Goal: Task Accomplishment & Management: Manage account settings

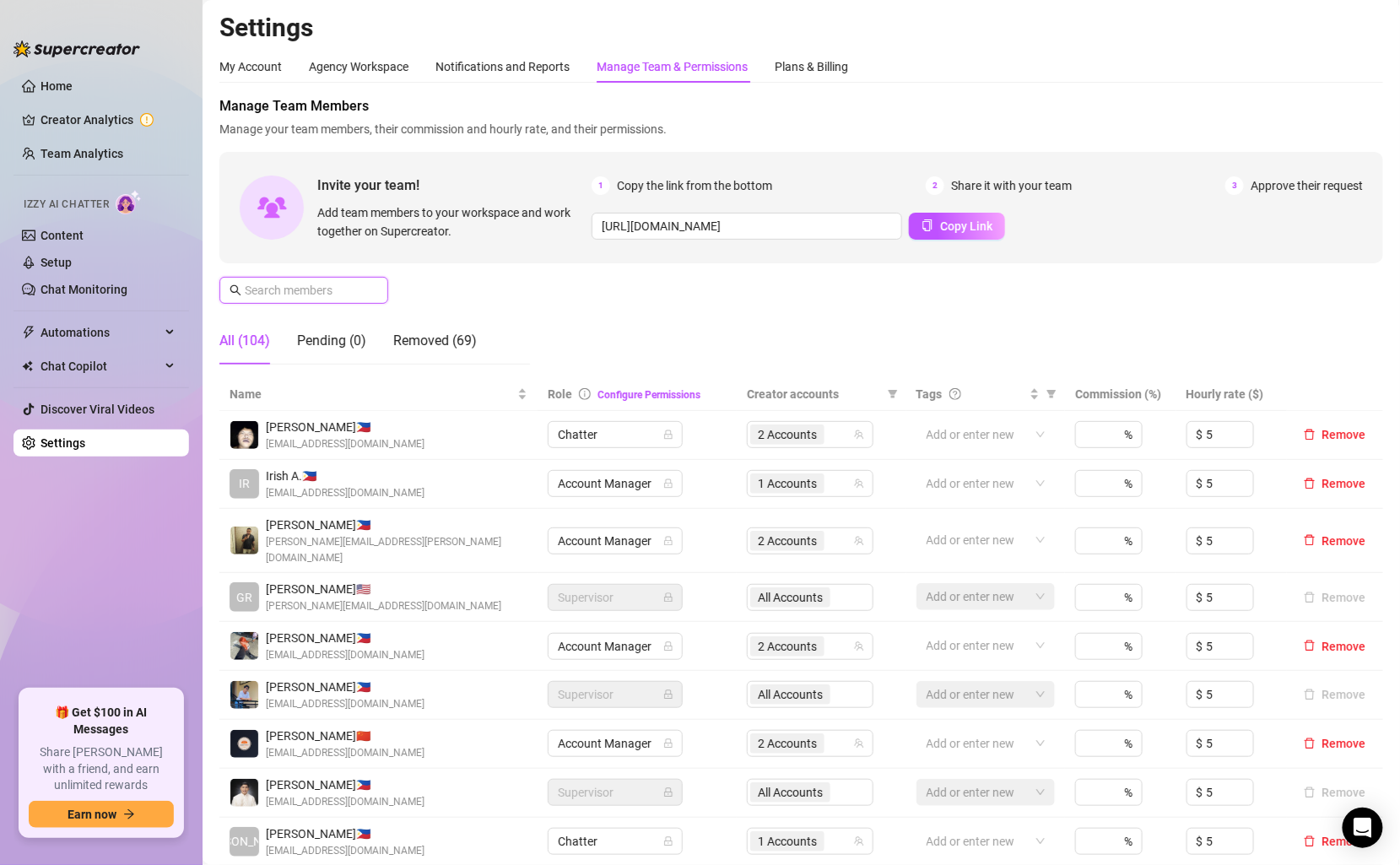
click at [342, 288] on input "text" at bounding box center [305, 290] width 120 height 18
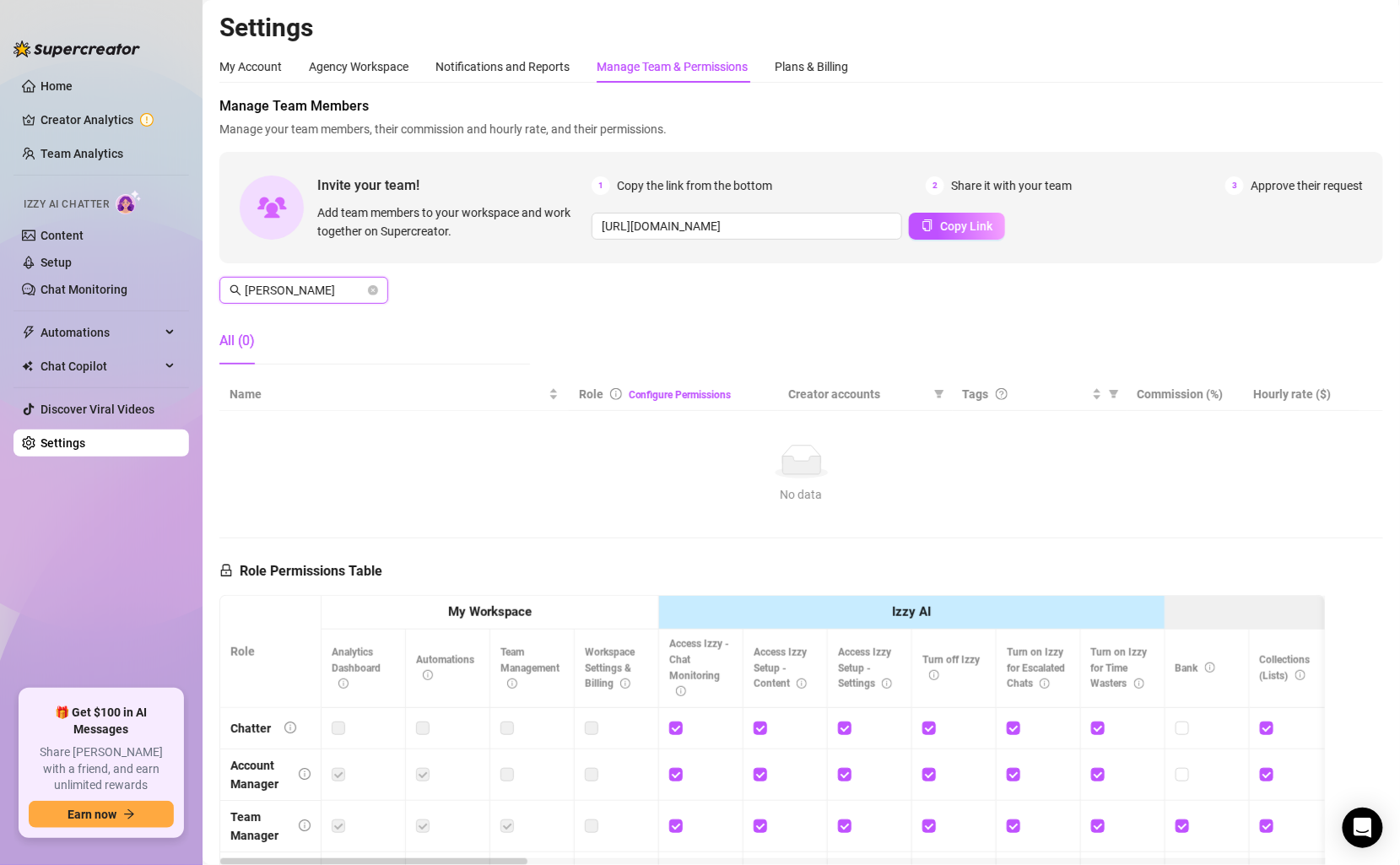
drag, startPoint x: 339, startPoint y: 291, endPoint x: 206, endPoint y: 291, distance: 133.0
click at [206, 291] on main "Settings My Account Agency Workspace Notifications and Reports Manage Team & Pe…" at bounding box center [801, 548] width 1197 height 1095
type input "Z"
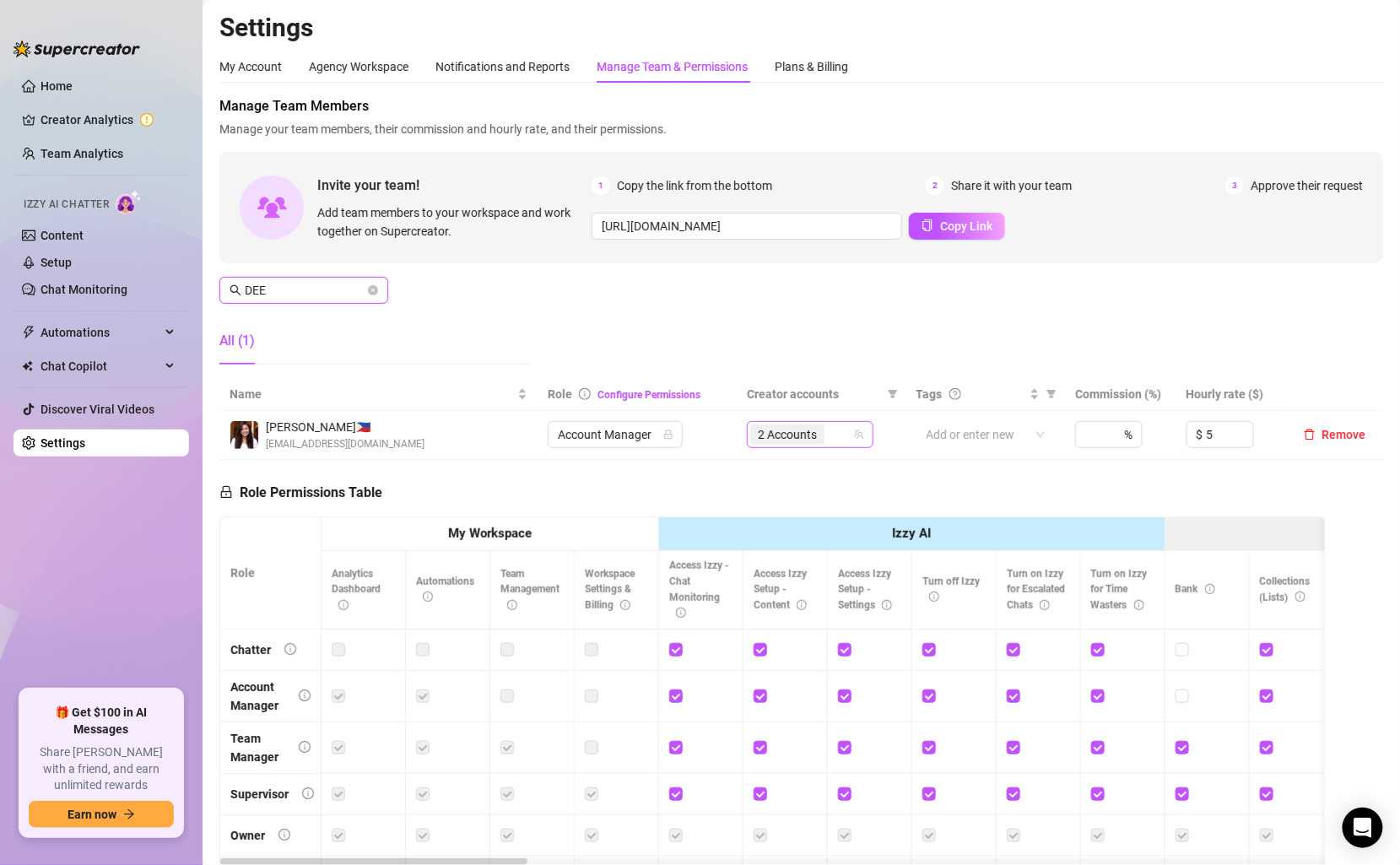
click at [848, 436] on div "2 Accounts" at bounding box center [801, 435] width 102 height 24
type input "DEE"
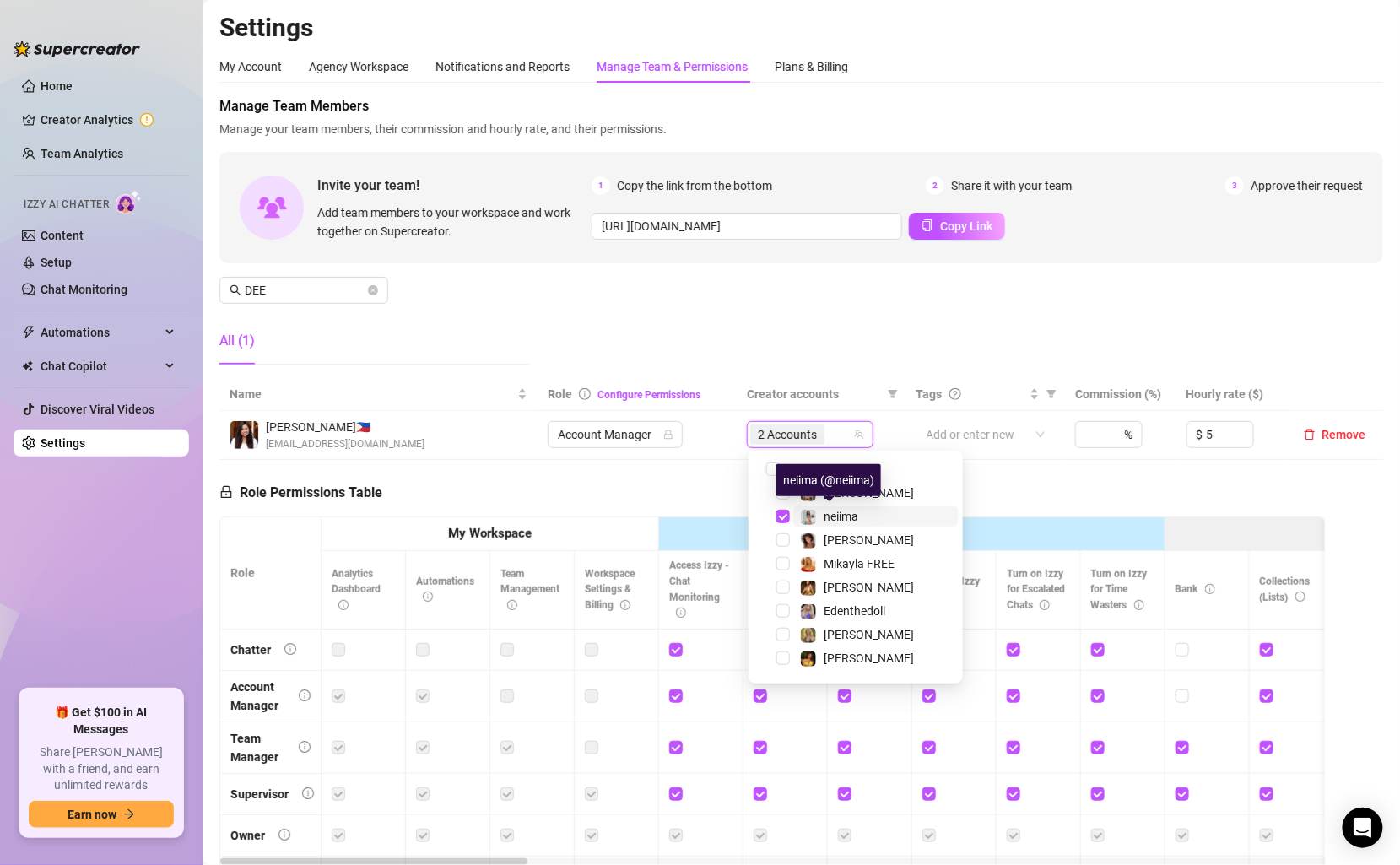
click at [854, 516] on span "neiima" at bounding box center [841, 516] width 35 height 14
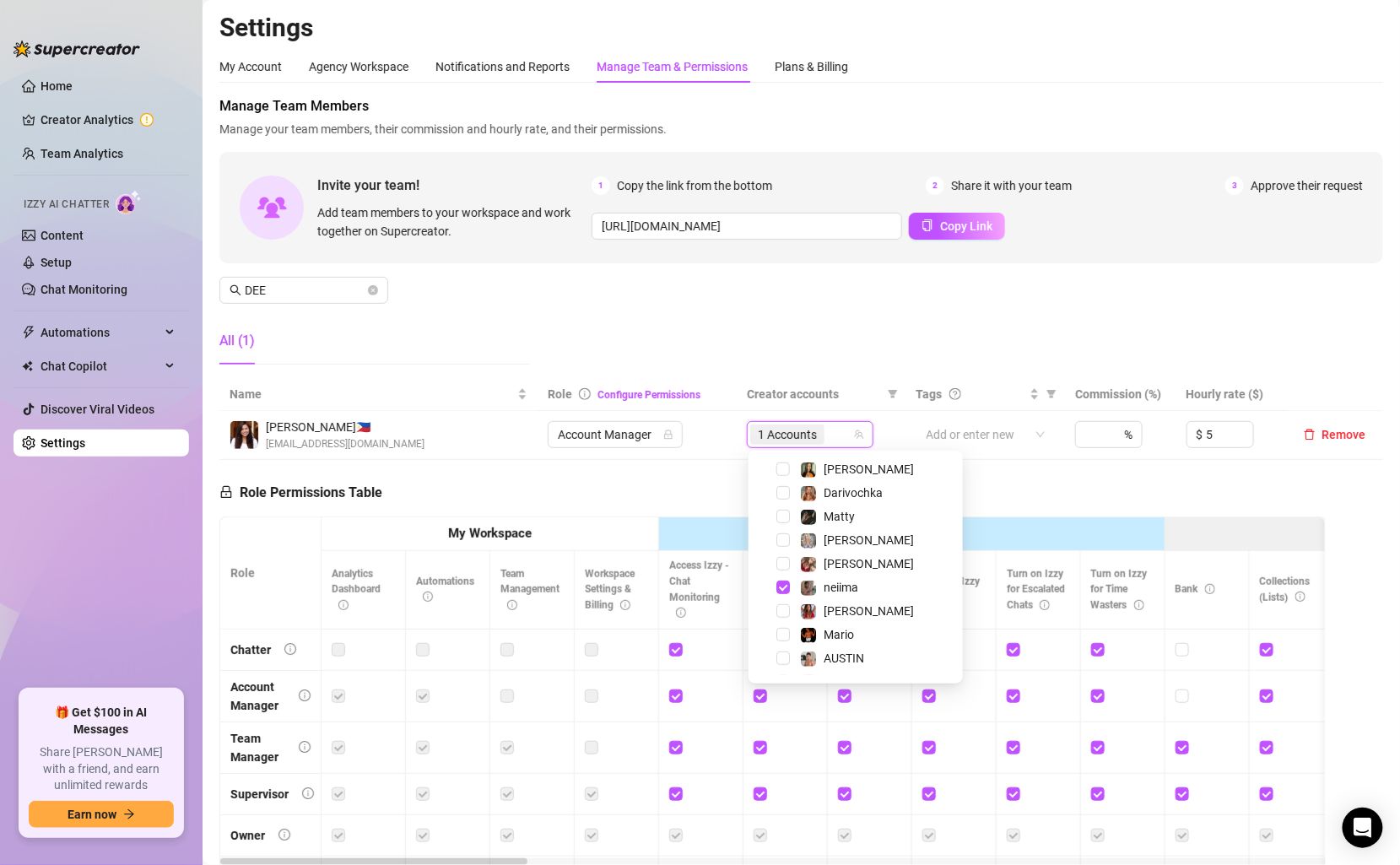
scroll to position [340, 0]
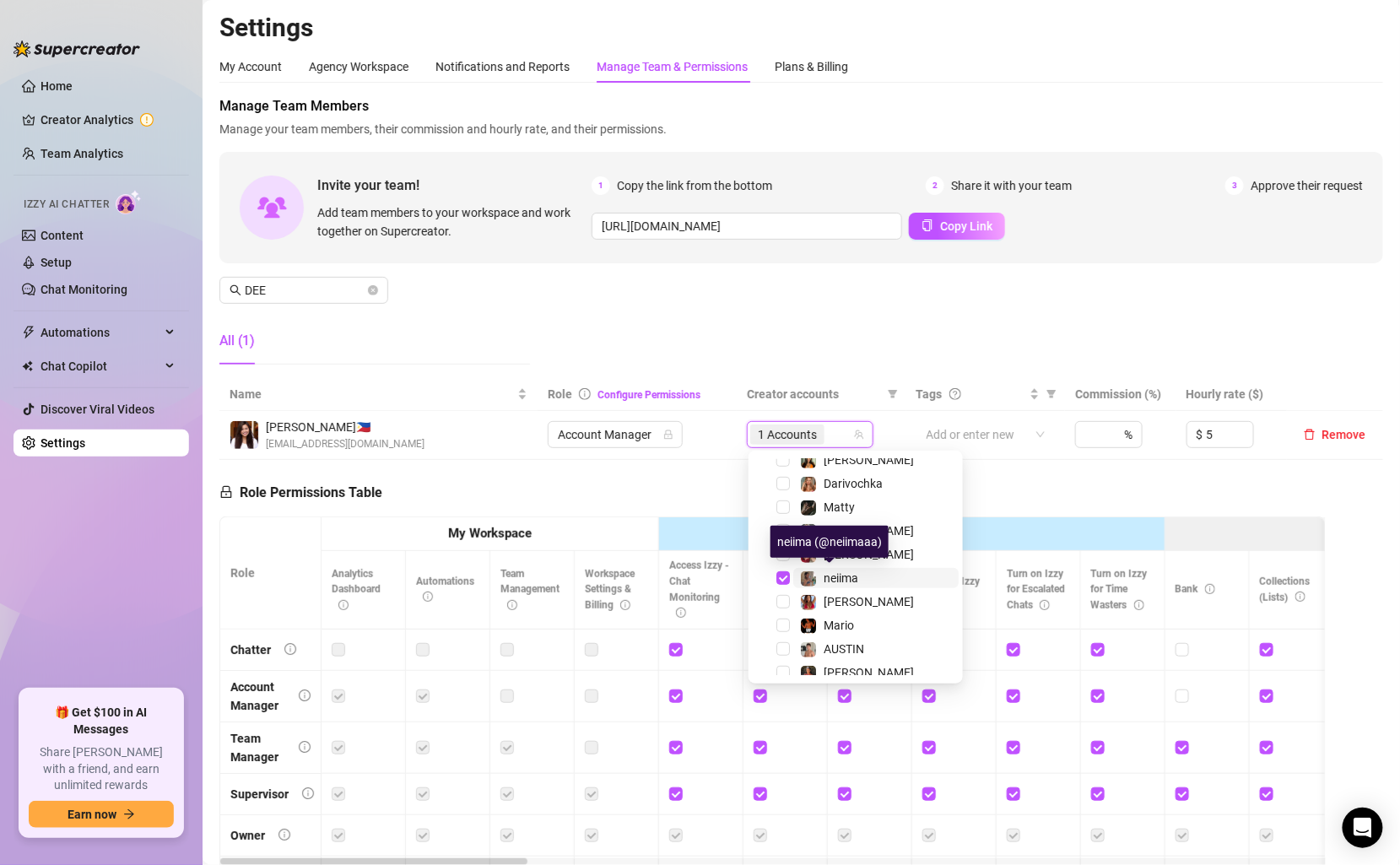
click at [850, 575] on span "neiima" at bounding box center [841, 578] width 35 height 14
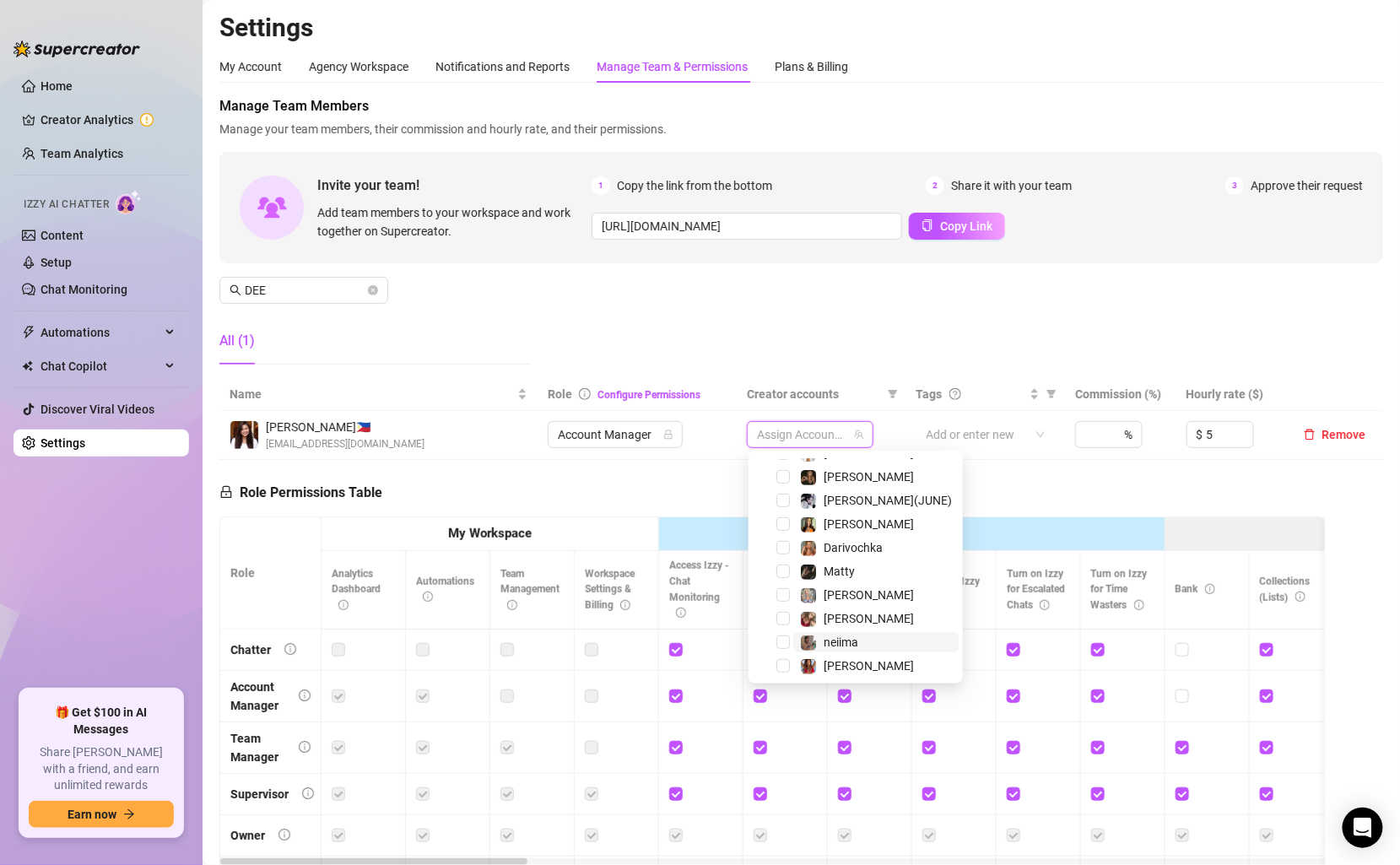
scroll to position [231, 0]
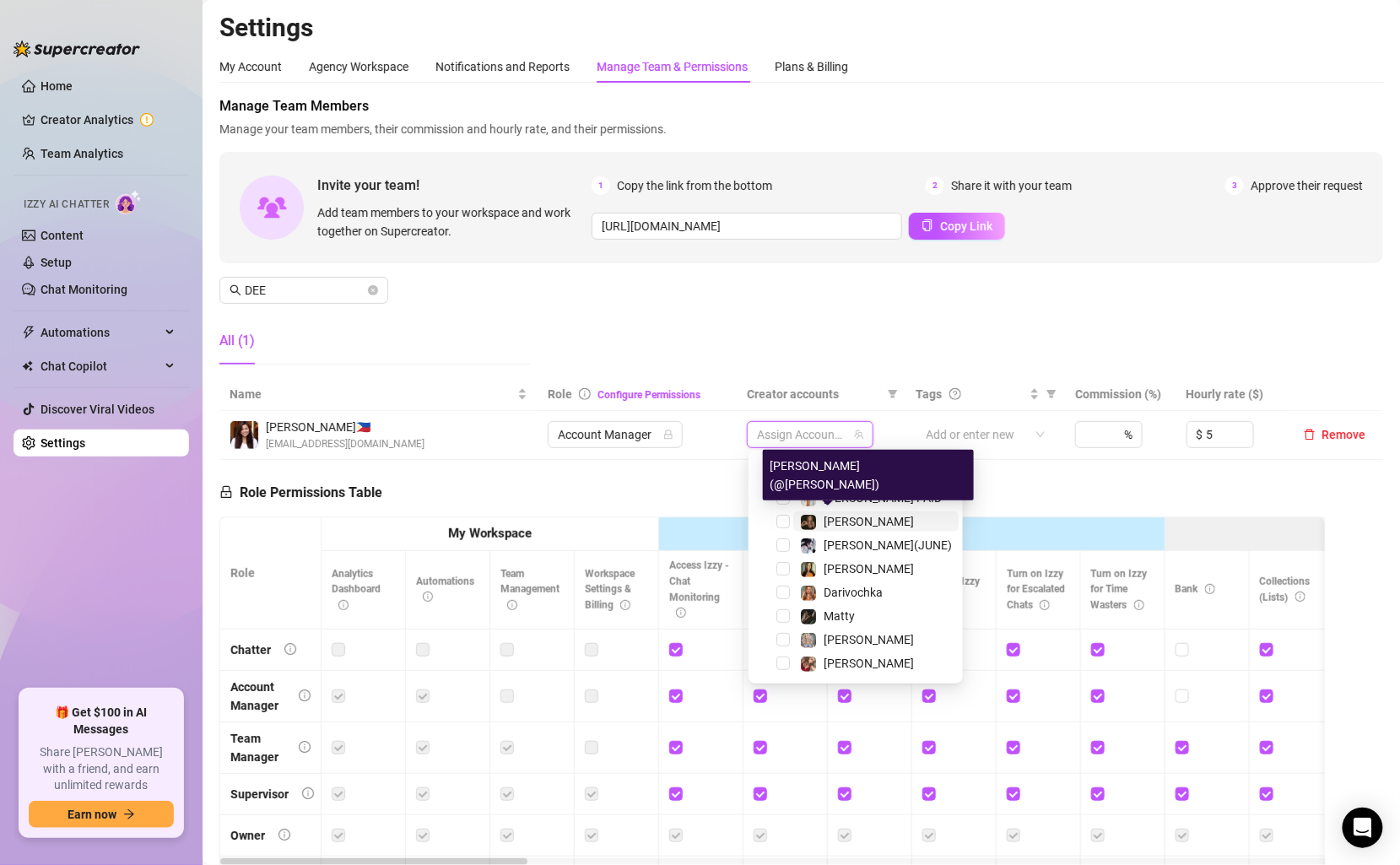
click at [845, 523] on span "[PERSON_NAME]" at bounding box center [869, 521] width 90 height 14
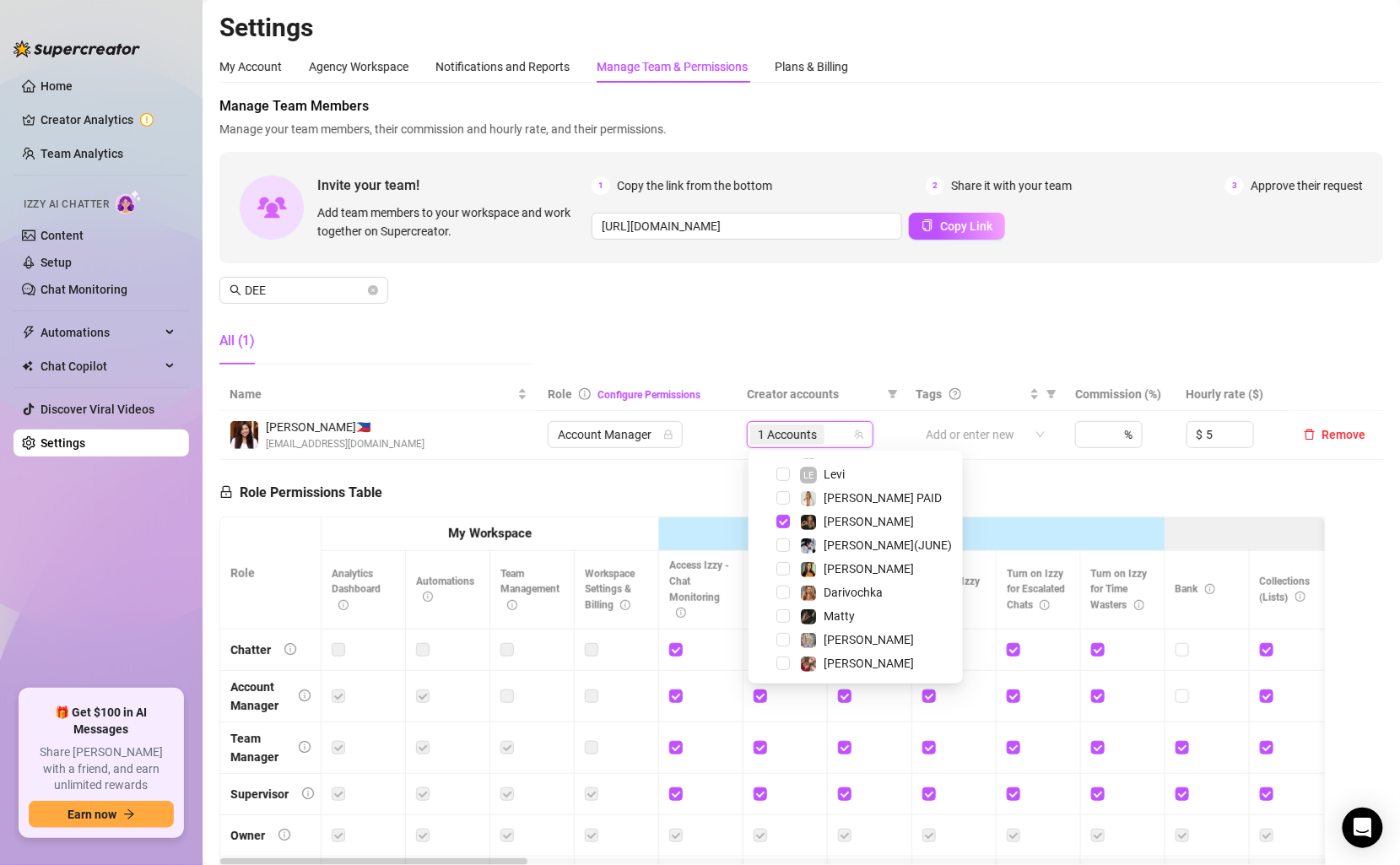
click at [906, 295] on div "Manage Team Members Manage your team members, their commission and hourly rate,…" at bounding box center [801, 237] width 1163 height 282
